Goal: Information Seeking & Learning: Check status

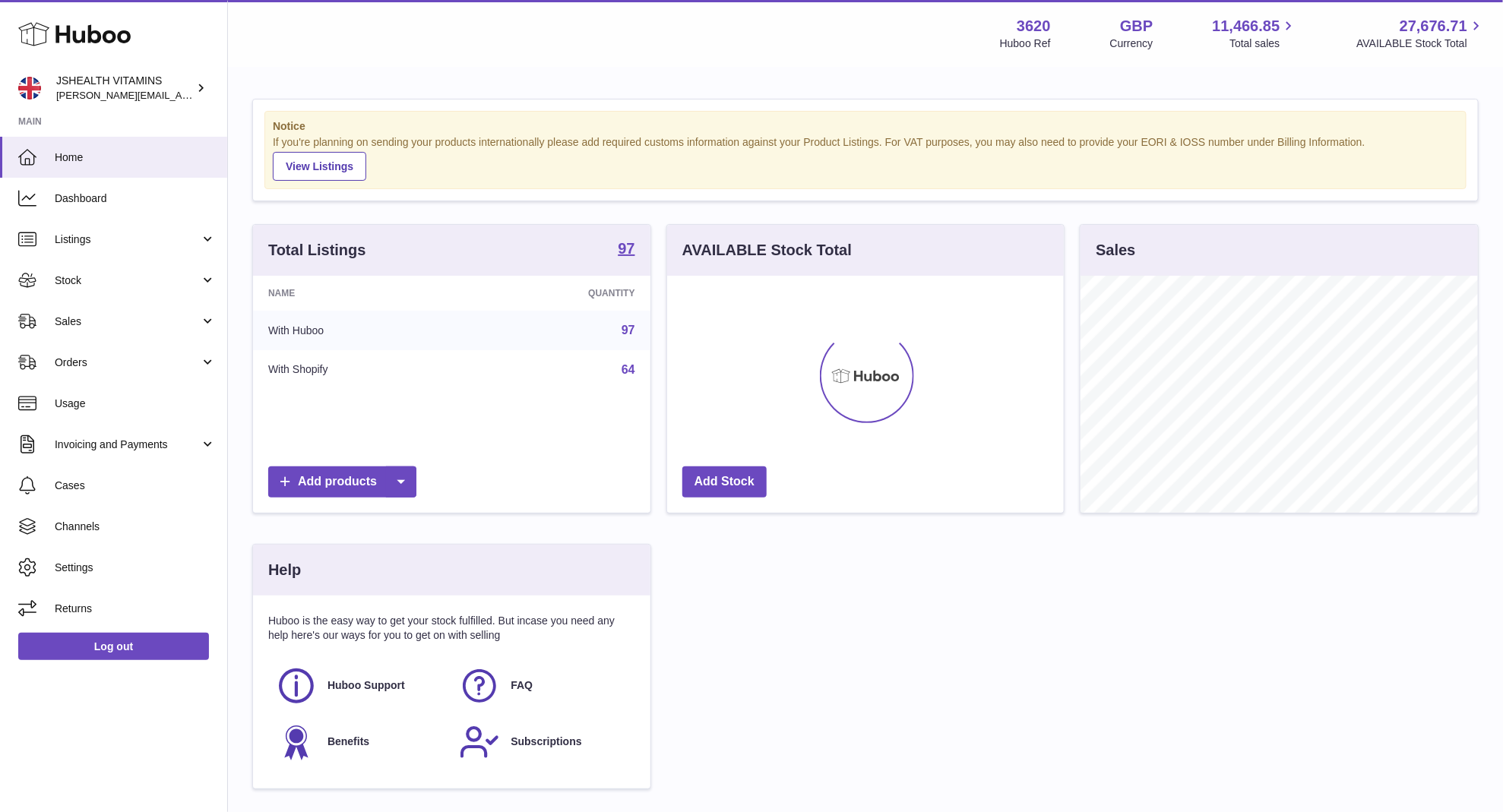
scroll to position [237, 398]
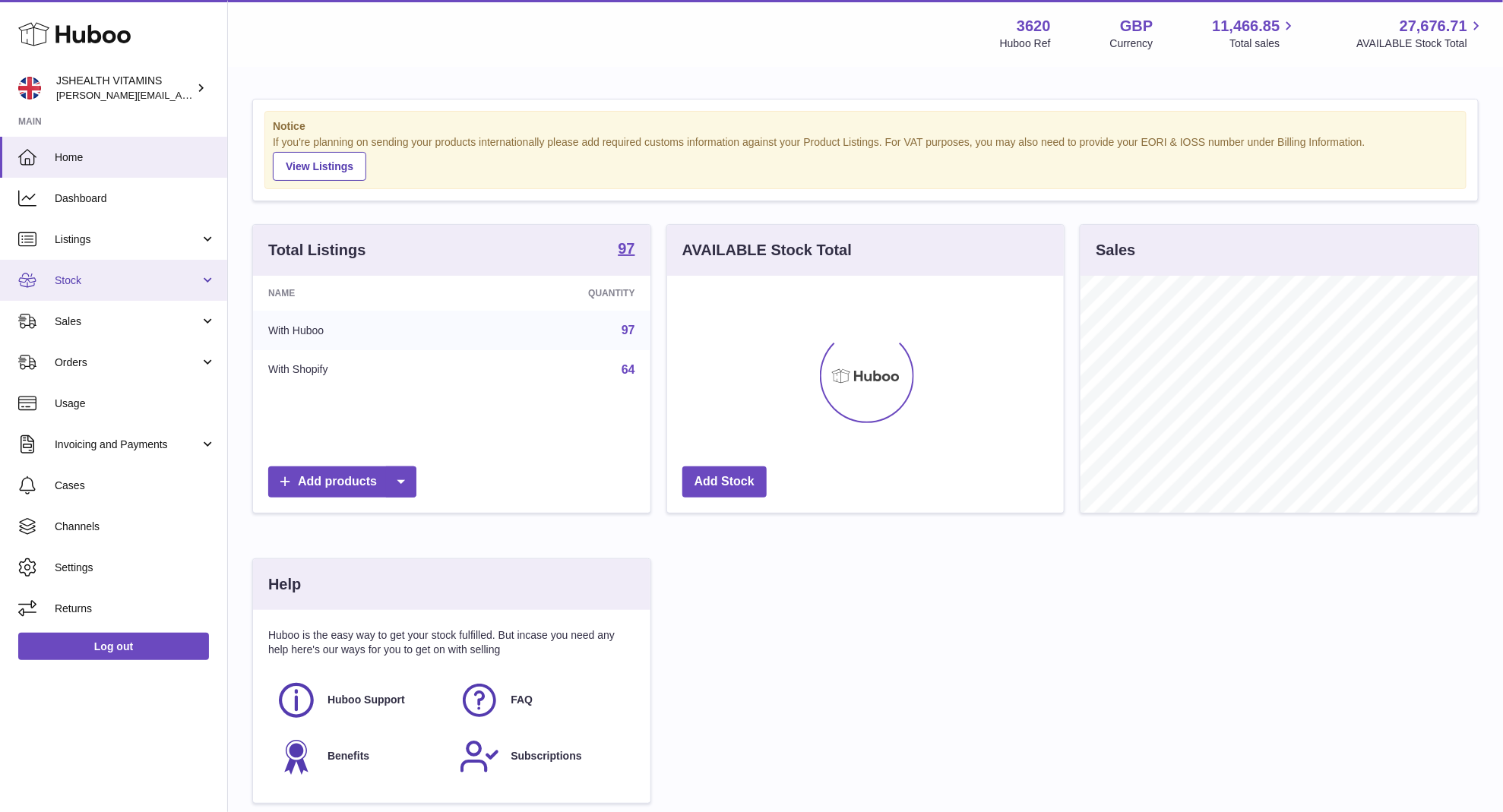
click at [158, 271] on link "Stock" at bounding box center [113, 280] width 227 height 41
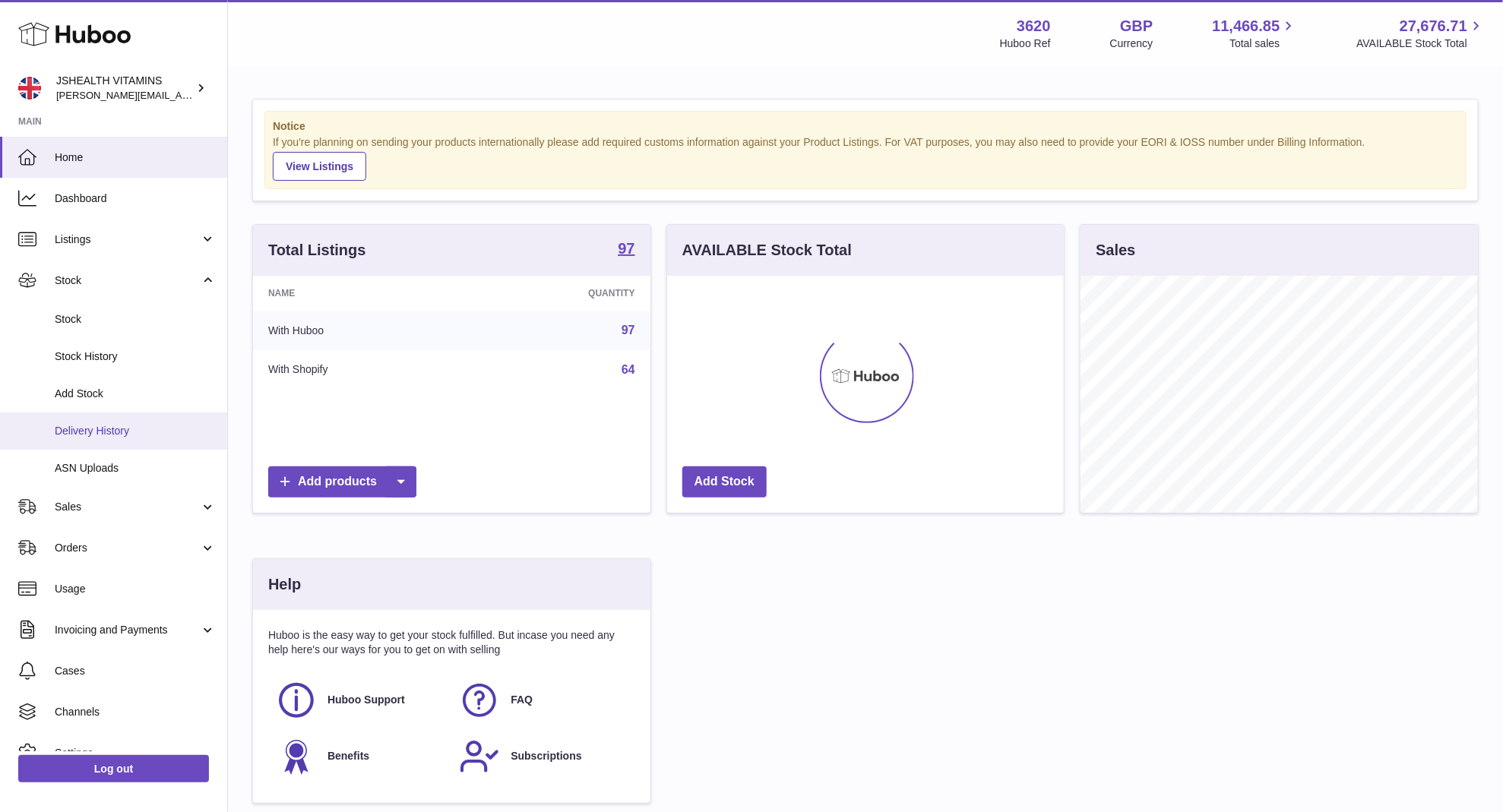
click at [138, 413] on link "Delivery History" at bounding box center [113, 430] width 227 height 37
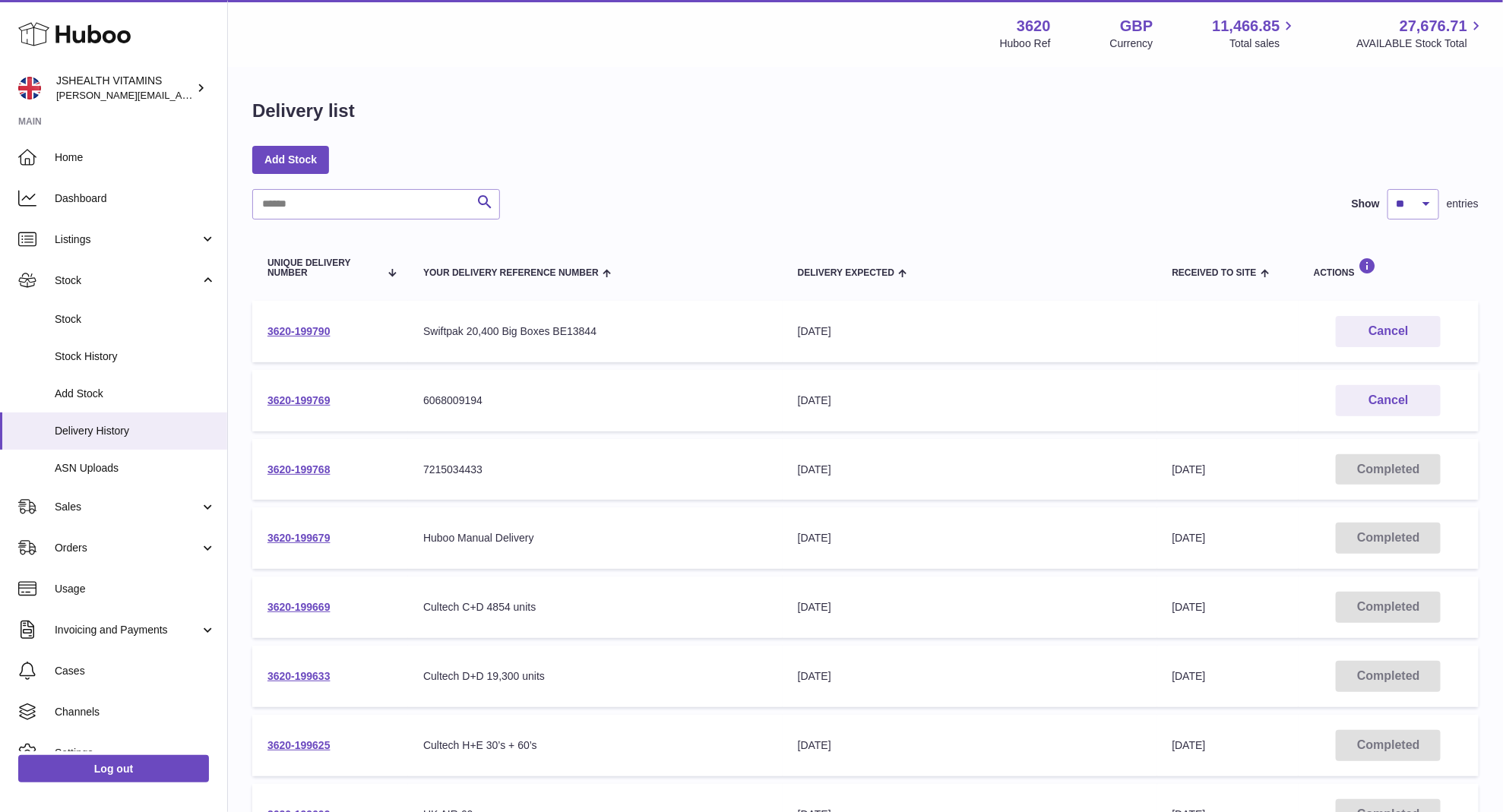
click at [308, 478] on td "3620-199768" at bounding box center [330, 469] width 156 height 62
click at [307, 471] on link "3620-199768" at bounding box center [299, 469] width 63 height 12
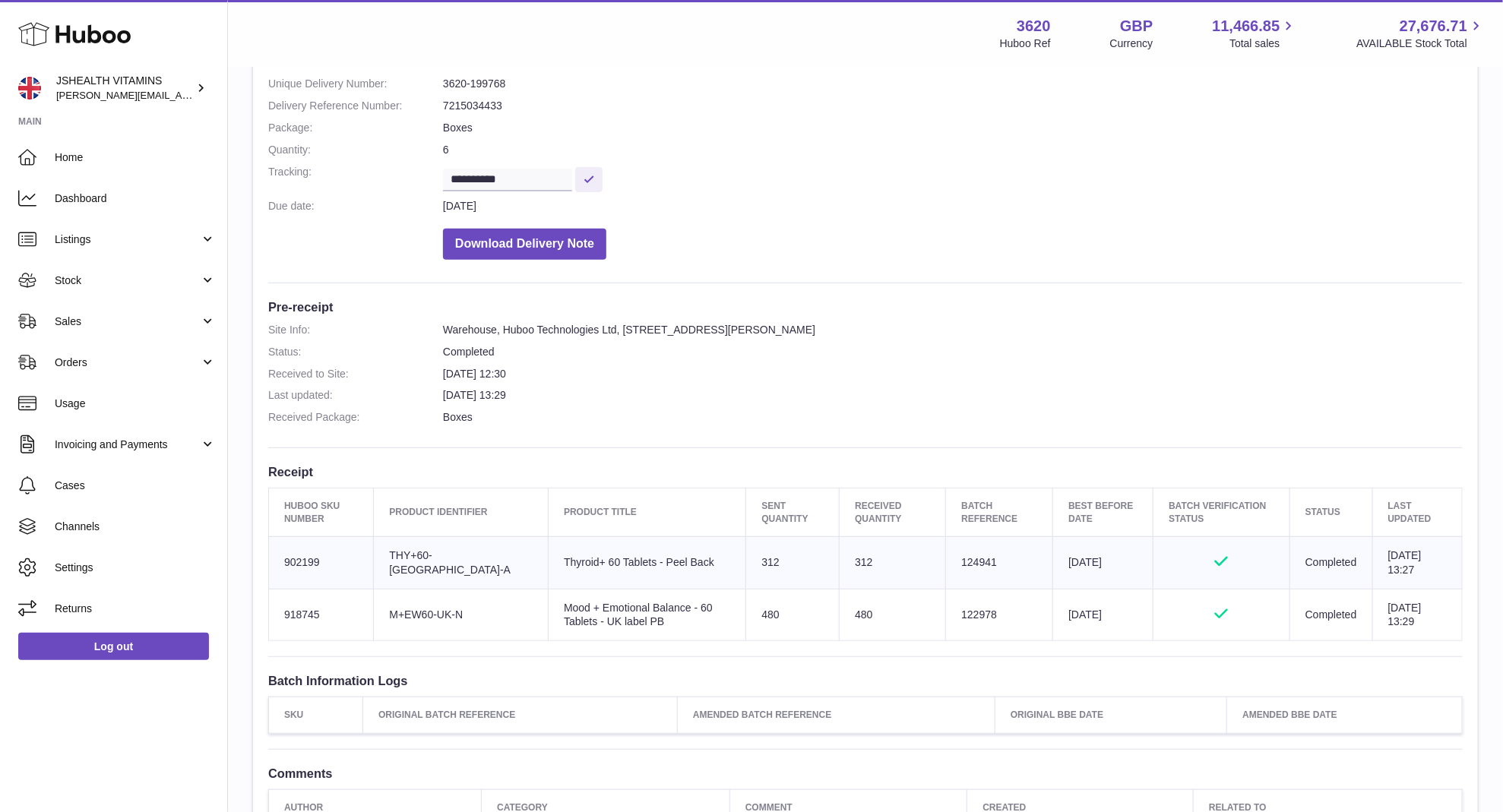
scroll to position [242, 0]
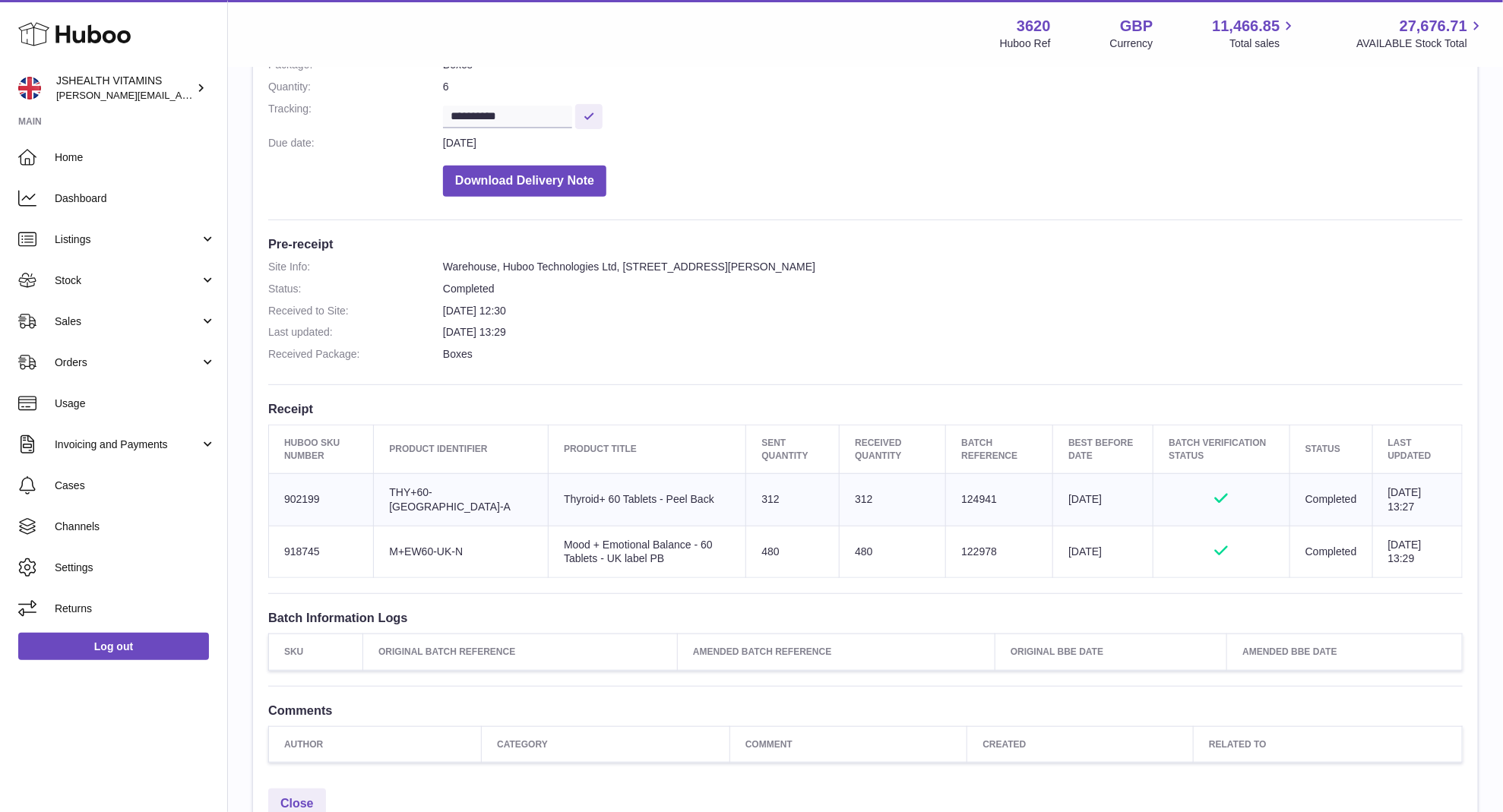
click at [946, 498] on td "Batch Reference 124941" at bounding box center [998, 499] width 107 height 52
click at [945, 533] on td "Batch Reference 122978" at bounding box center [998, 551] width 107 height 52
click at [945, 555] on td "Batch Reference 122978" at bounding box center [998, 551] width 107 height 52
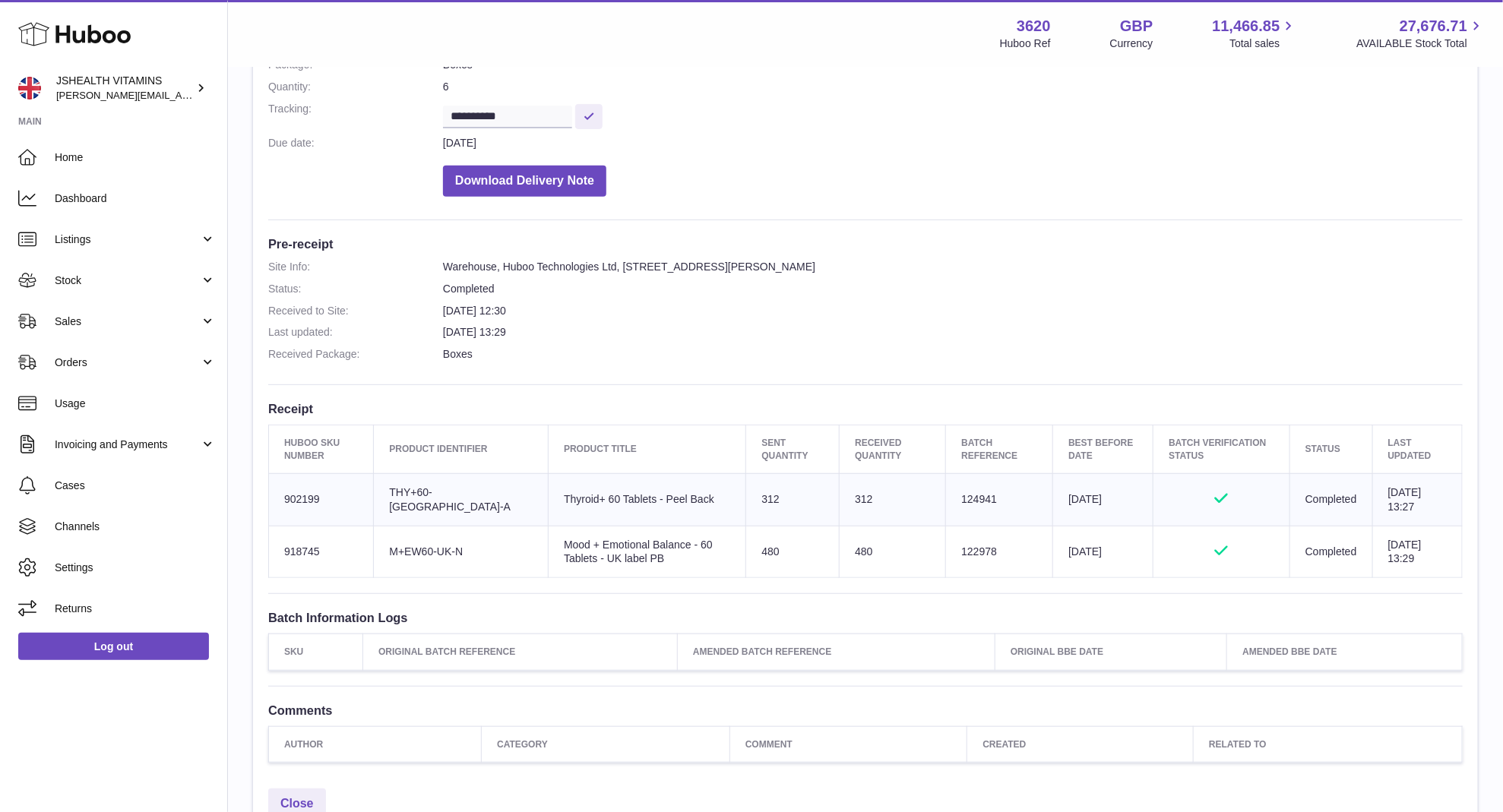
copy td "122978"
click at [423, 495] on td "Client Identifier THY+60-UK-A" at bounding box center [461, 499] width 175 height 52
copy tr "THY+60-UK-A"
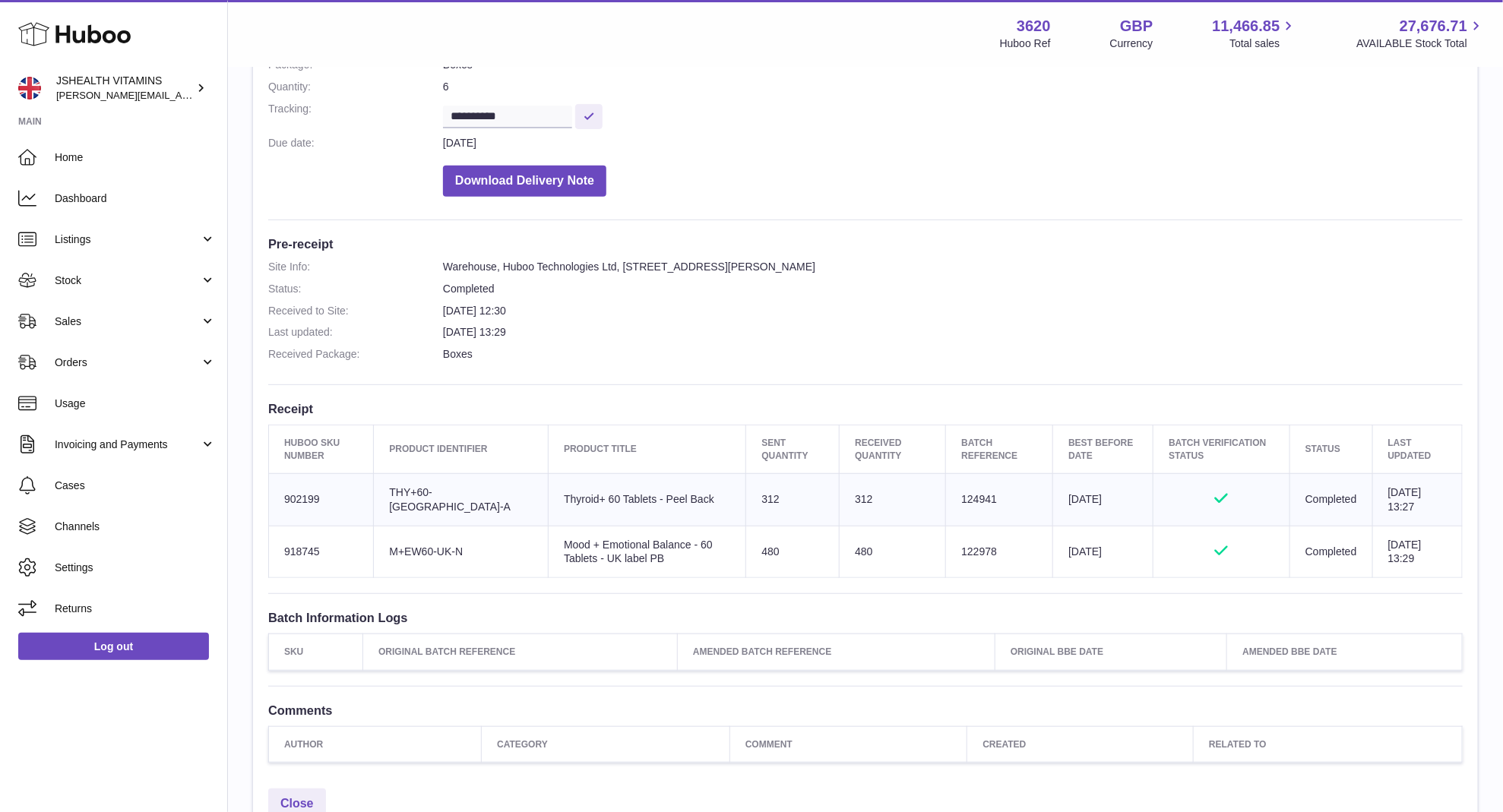
click at [444, 555] on td "Client Identifier M+EW60-UK-N" at bounding box center [461, 551] width 175 height 52
copy tr "M+EW60-UK-N"
click at [945, 498] on td "Batch Reference 124941" at bounding box center [998, 499] width 107 height 52
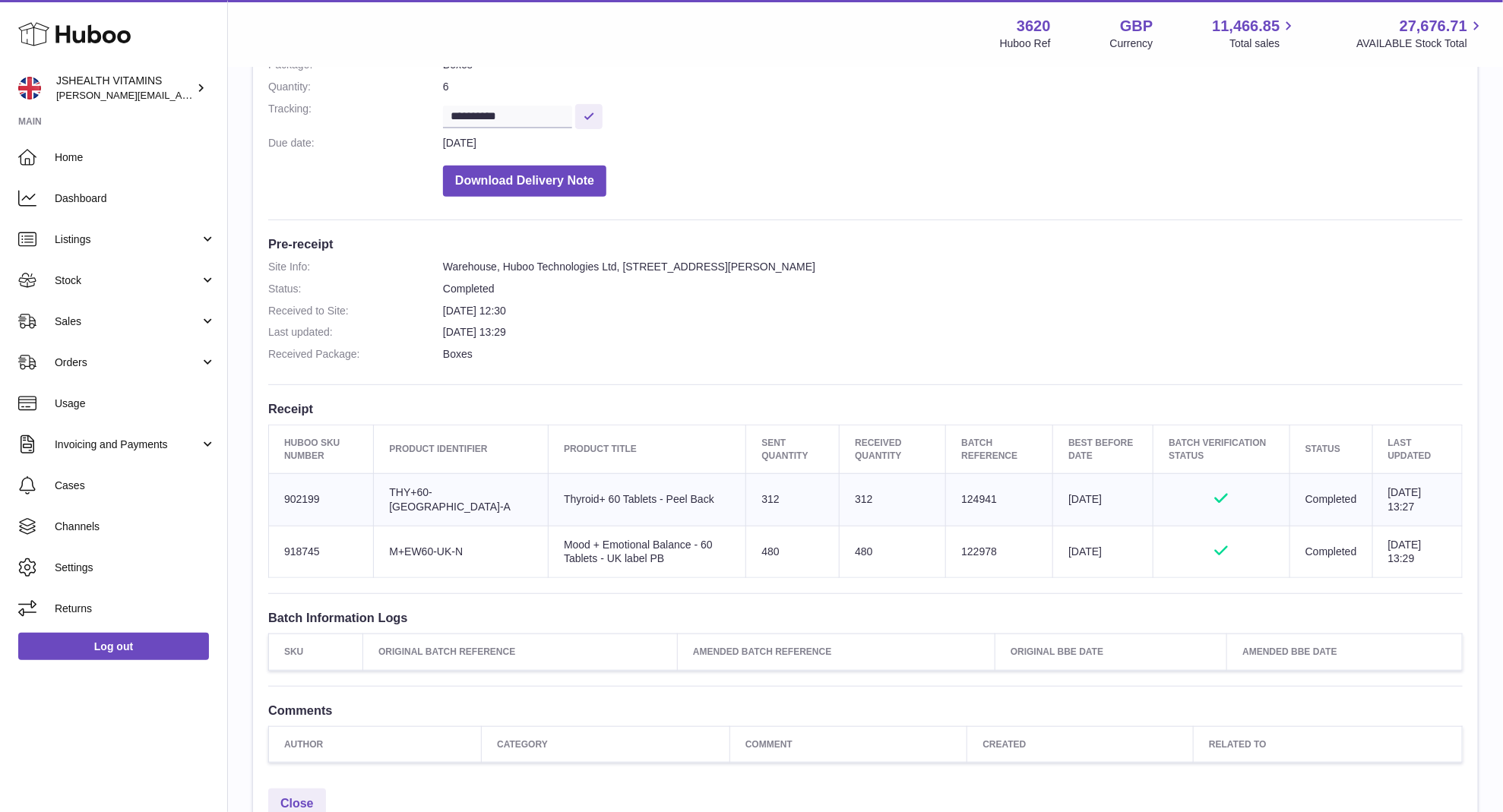
click at [945, 498] on td "Batch Reference 124941" at bounding box center [998, 499] width 107 height 52
copy td "124941"
click at [945, 552] on td "Batch Reference 122978" at bounding box center [998, 551] width 107 height 52
copy td "122978"
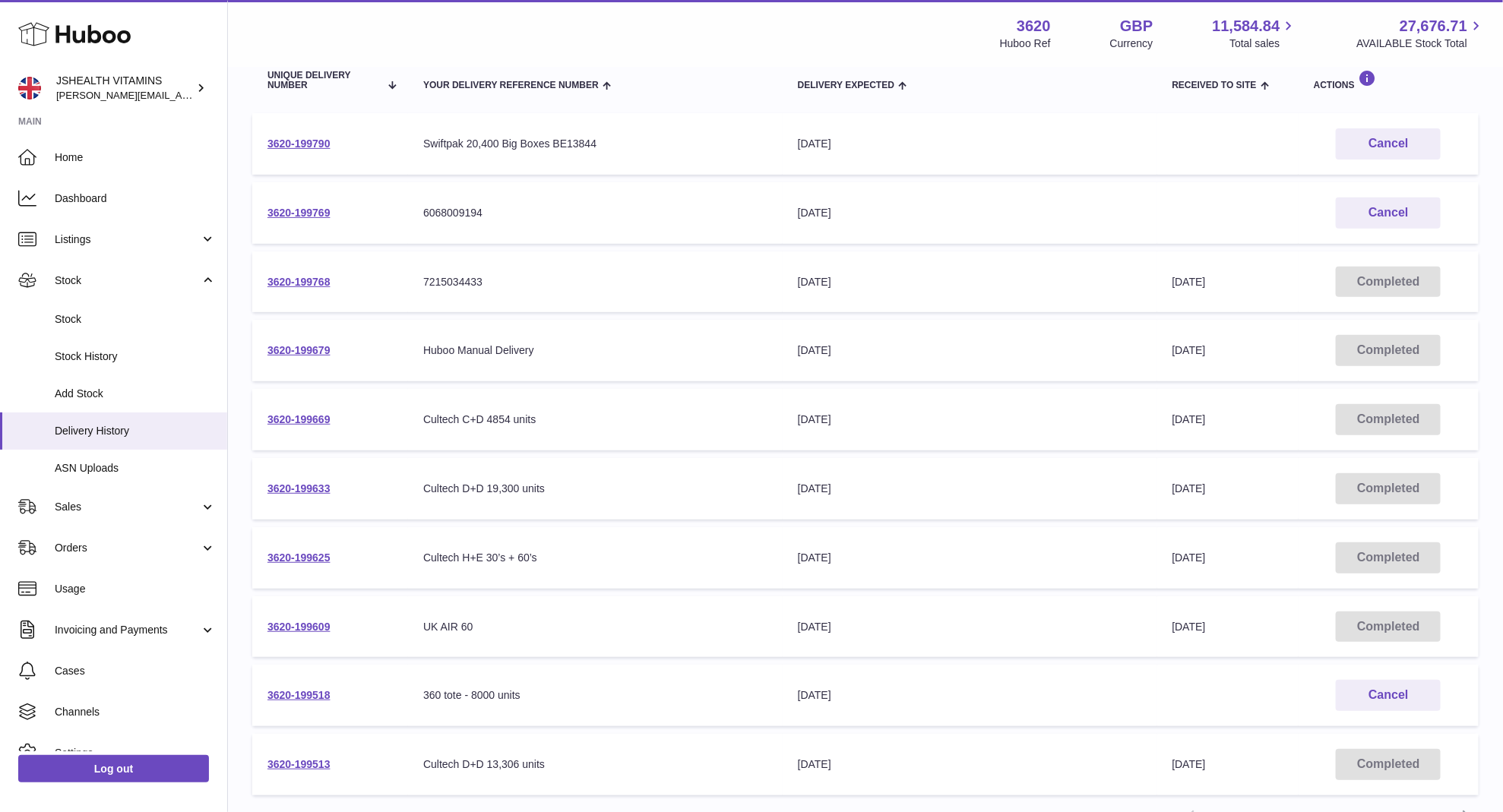
scroll to position [189, 0]
click at [314, 552] on link "3620-199625" at bounding box center [299, 555] width 63 height 12
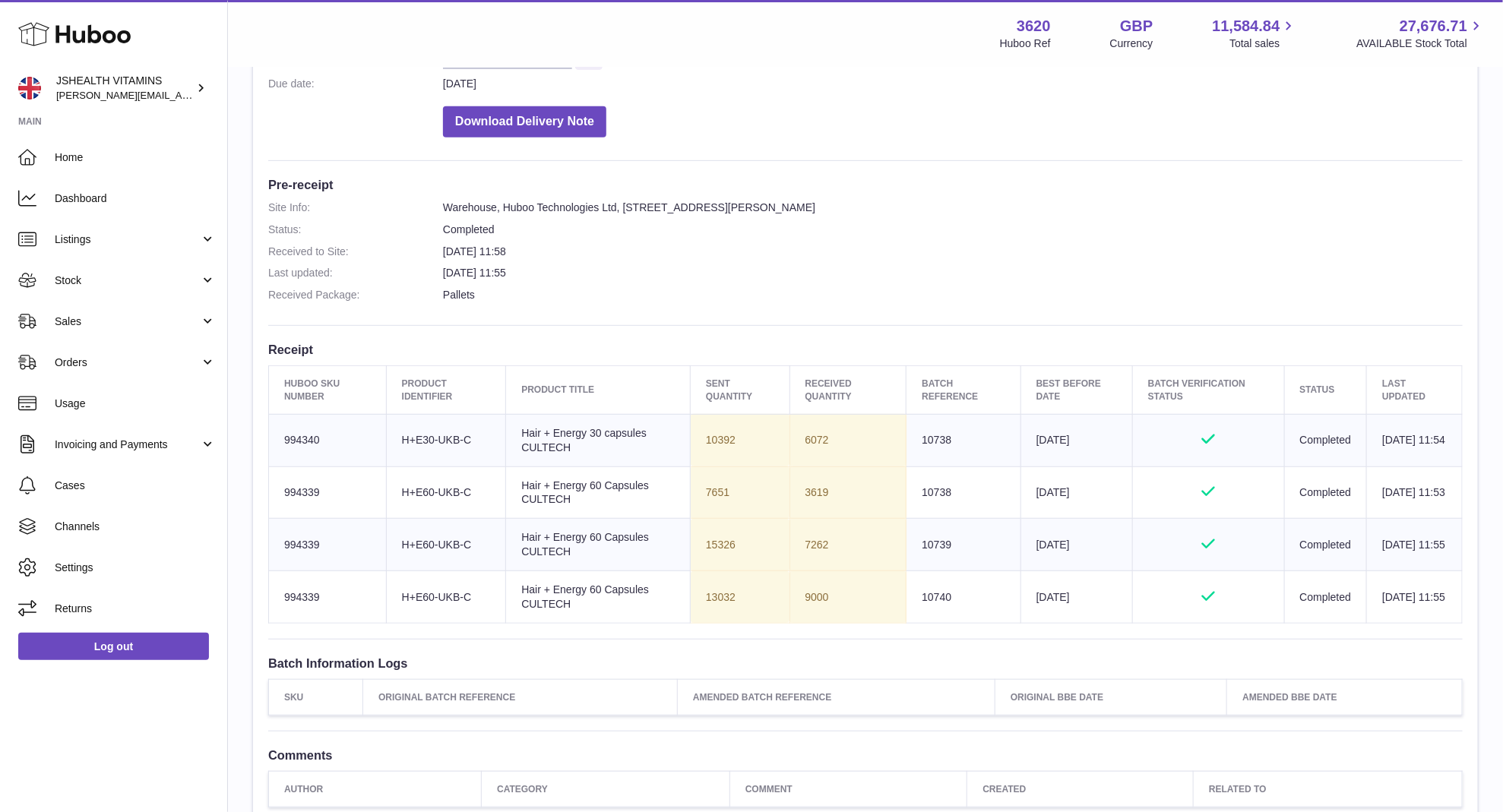
scroll to position [300, 0]
